Goal: Information Seeking & Learning: Learn about a topic

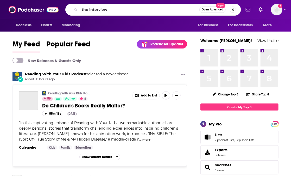
type input "the interview"
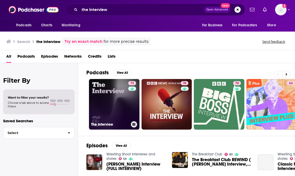
click at [114, 107] on link "73 The Interview" at bounding box center [114, 104] width 50 height 50
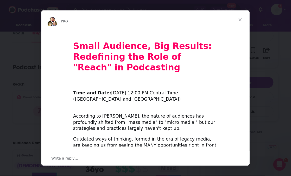
click at [20, 119] on div "Intercom messenger" at bounding box center [145, 88] width 291 height 176
